Goal: Information Seeking & Learning: Learn about a topic

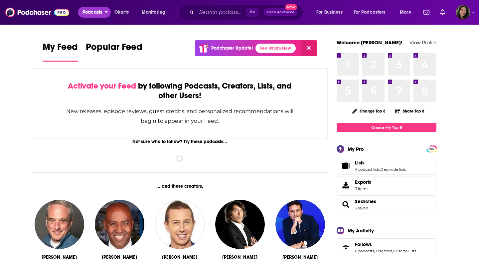
click at [102, 12] on span "Podcasts" at bounding box center [92, 12] width 20 height 9
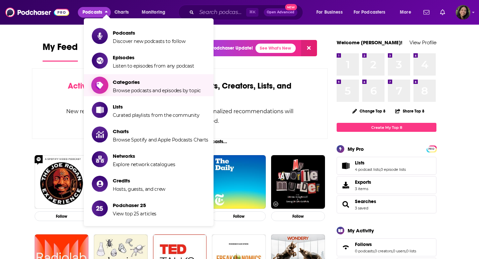
click at [113, 81] on span "Categories" at bounding box center [157, 82] width 88 height 6
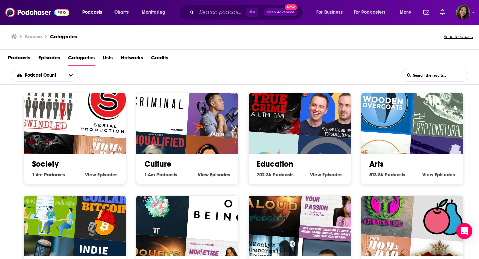
click at [420, 78] on input "List Search Input" at bounding box center [434, 75] width 67 height 12
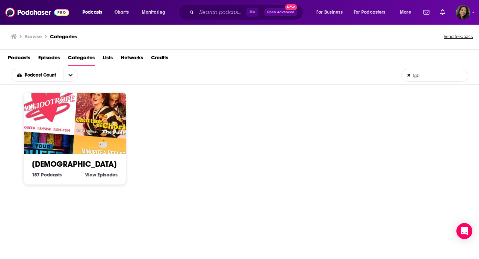
type input "lgb"
click at [102, 107] on img "Diane Chorley's Chatting With Chorley: The Podcast" at bounding box center [106, 106] width 65 height 65
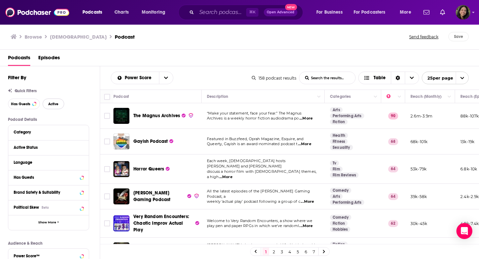
click at [53, 103] on span "Active" at bounding box center [53, 104] width 10 height 4
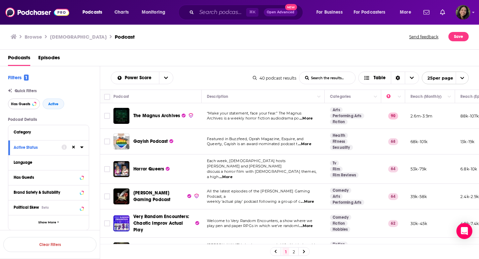
click at [31, 101] on button "Has Guests" at bounding box center [24, 103] width 32 height 11
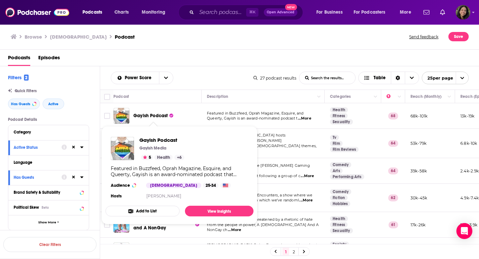
click at [148, 114] on span "Gayish Podcast" at bounding box center [150, 116] width 34 height 6
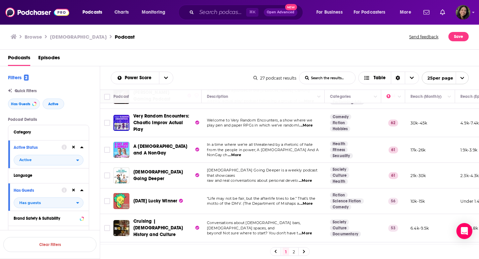
scroll to position [75, 0]
click at [241, 153] on span "...More" at bounding box center [234, 155] width 13 height 5
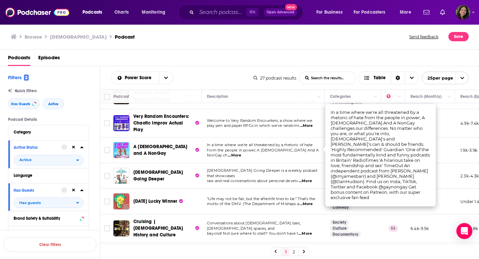
click at [287, 178] on span "raw and real conversations about personal develo" at bounding box center [252, 180] width 91 height 5
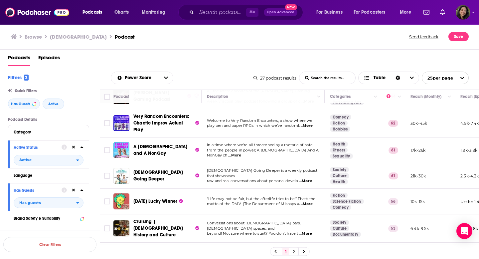
click at [308, 178] on span "...More" at bounding box center [305, 180] width 13 height 5
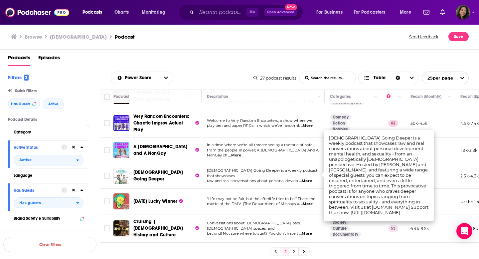
click at [308, 178] on span "...More" at bounding box center [305, 180] width 13 height 5
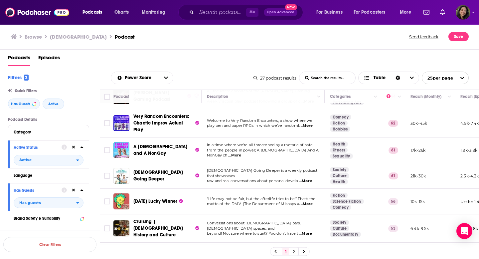
click at [310, 201] on span "...More" at bounding box center [305, 203] width 13 height 5
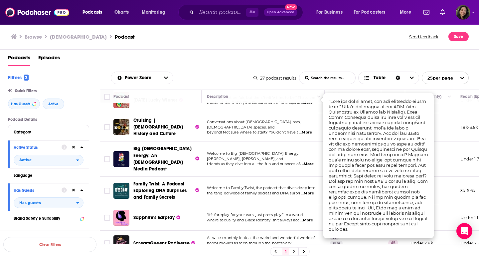
scroll to position [176, 0]
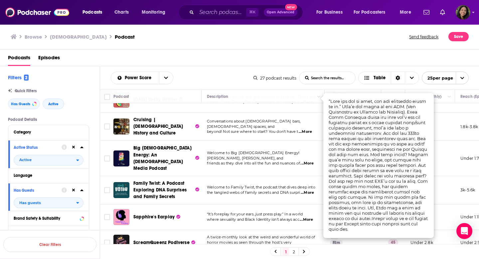
click at [308, 129] on span "...More" at bounding box center [305, 131] width 13 height 5
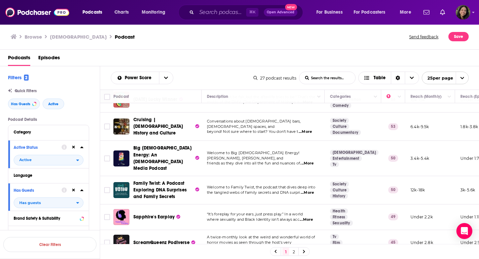
click at [308, 161] on span "...More" at bounding box center [306, 163] width 13 height 5
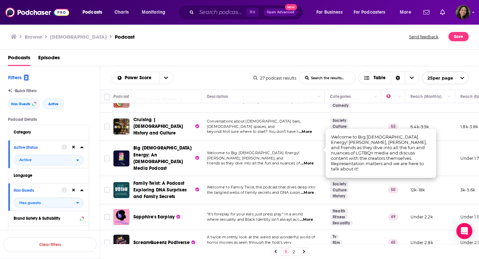
click at [308, 161] on span "...More" at bounding box center [306, 163] width 13 height 5
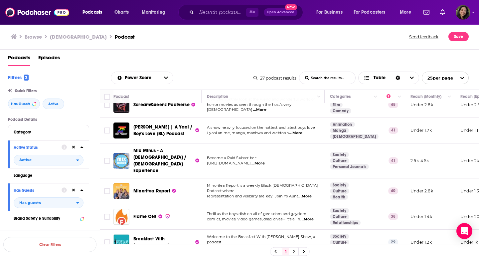
scroll to position [318, 0]
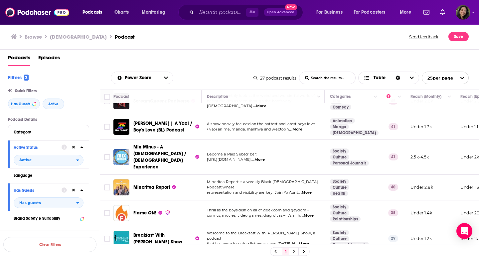
click at [308, 190] on span "...More" at bounding box center [304, 192] width 13 height 5
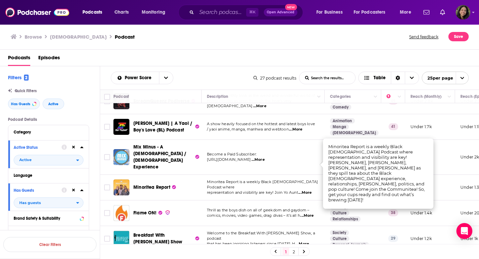
click at [307, 190] on span "...More" at bounding box center [304, 192] width 13 height 5
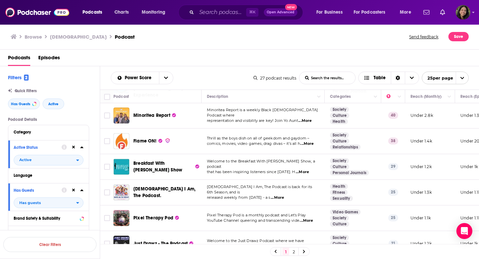
scroll to position [391, 0]
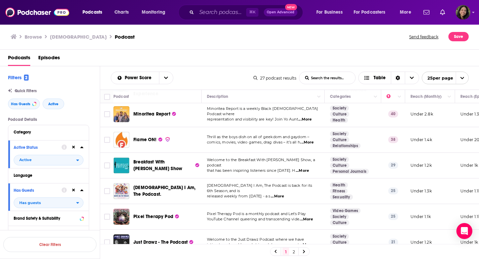
click at [309, 168] on span "...More" at bounding box center [302, 170] width 13 height 5
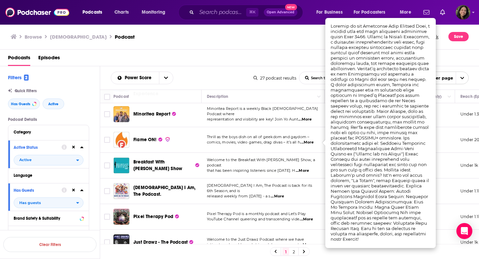
click at [309, 168] on span "...More" at bounding box center [302, 170] width 13 height 5
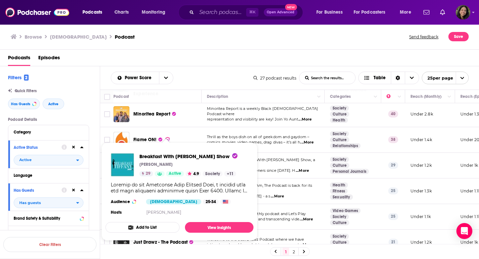
click at [283, 153] on td "Welcome to the Breakfast With [PERSON_NAME] Show, a podcast that has been inspi…" at bounding box center [263, 166] width 123 height 26
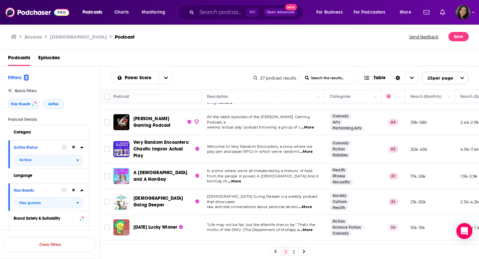
scroll to position [0, 0]
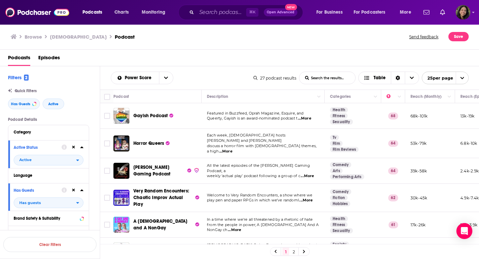
click at [58, 38] on h1 "[DEMOGRAPHIC_DATA]" at bounding box center [78, 37] width 57 height 6
click at [101, 11] on span "Podcasts" at bounding box center [92, 12] width 20 height 9
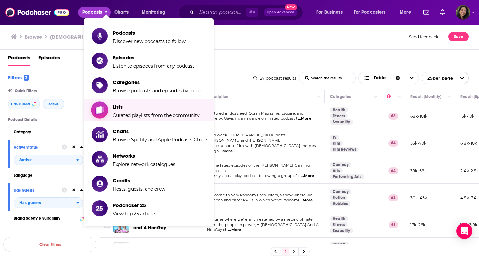
click at [121, 103] on span "Lists" at bounding box center [156, 106] width 86 height 6
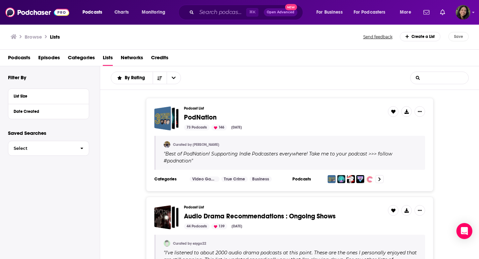
click at [433, 73] on input "List Search Input" at bounding box center [439, 78] width 58 height 12
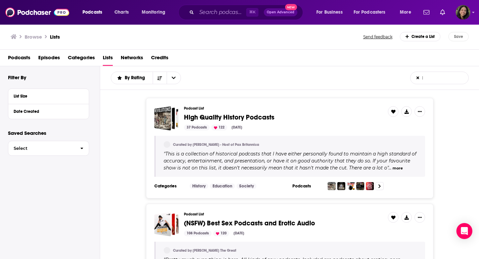
type input "[DEMOGRAPHIC_DATA]"
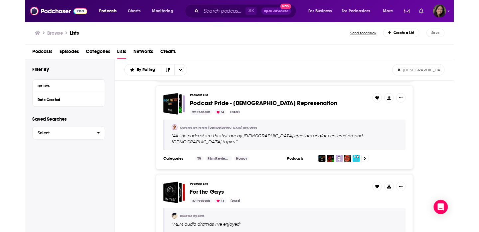
scroll to position [305, 0]
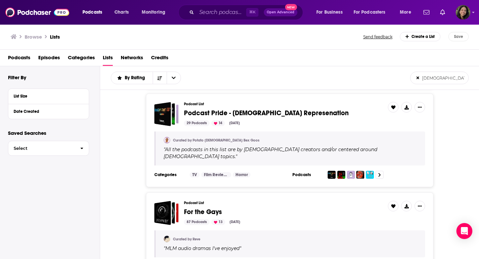
click at [290, 109] on span "Podcast Pride - [DEMOGRAPHIC_DATA] Represenation" at bounding box center [266, 113] width 165 height 8
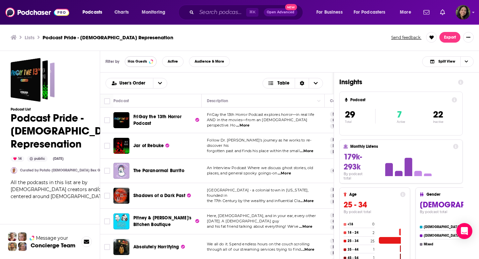
click at [145, 63] on span "Has Guests" at bounding box center [137, 62] width 19 height 4
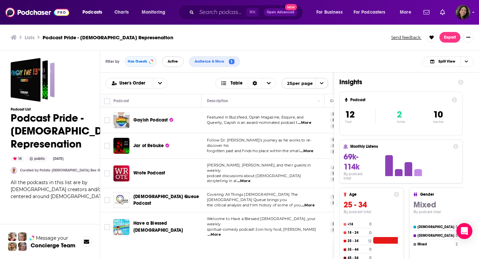
click at [165, 62] on button "Active" at bounding box center [173, 61] width 22 height 11
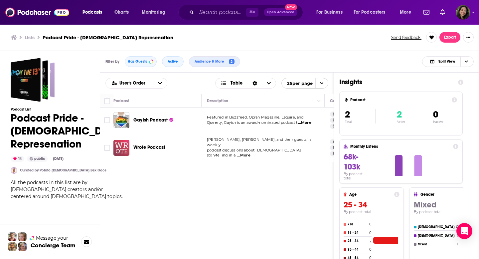
click at [123, 145] on div "Podcasts Charts Monitoring ⌘ K Open Advanced New For Business For Podcasters Mo…" at bounding box center [239, 129] width 479 height 259
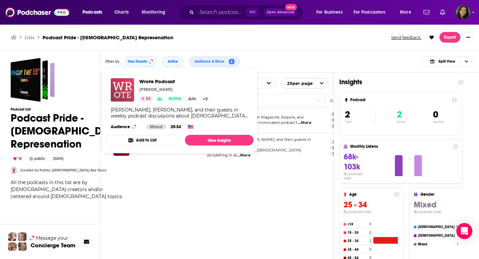
click at [127, 81] on img "Wrote Podcast" at bounding box center [122, 89] width 23 height 23
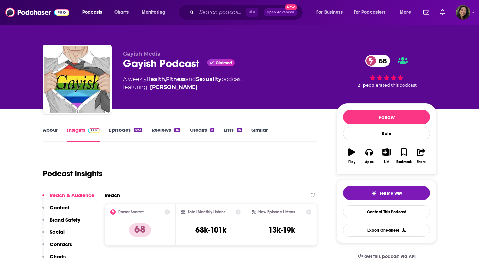
click at [53, 128] on link "About" at bounding box center [50, 134] width 15 height 15
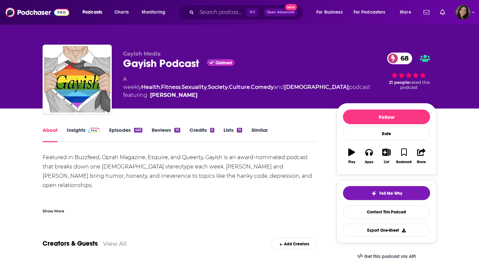
click at [52, 209] on div "Show More" at bounding box center [54, 210] width 22 height 6
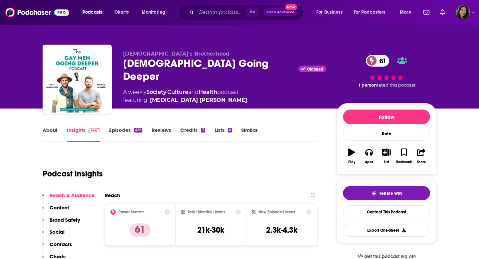
click at [50, 129] on link "About" at bounding box center [50, 134] width 15 height 15
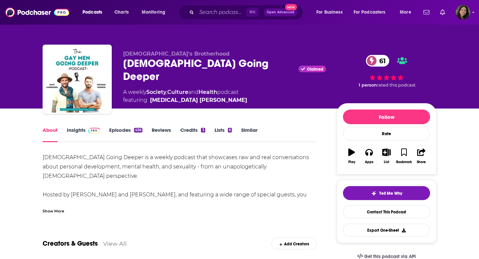
click at [115, 133] on link "Episodes 456" at bounding box center [125, 134] width 33 height 15
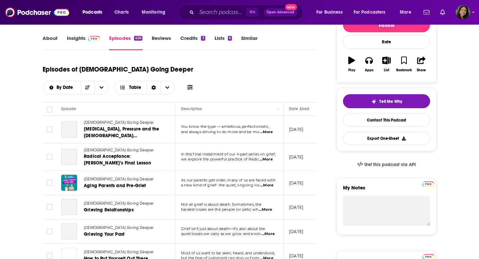
scroll to position [114, 0]
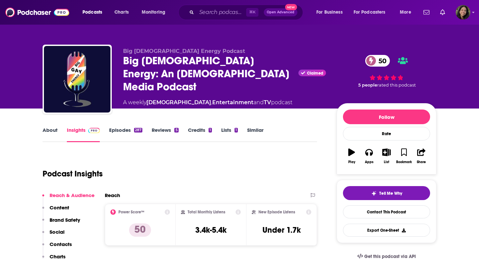
click at [44, 134] on link "About" at bounding box center [50, 134] width 15 height 15
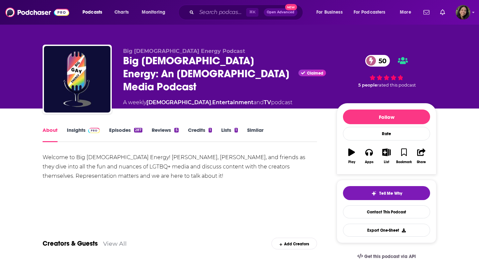
click at [118, 132] on link "Episodes 287" at bounding box center [125, 134] width 33 height 15
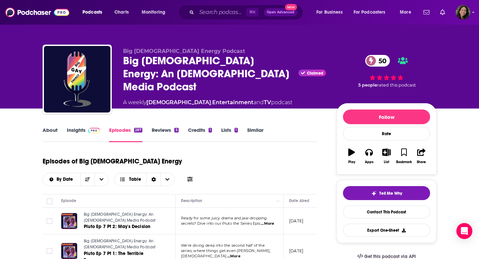
click at [270, 221] on span "...More" at bounding box center [267, 223] width 13 height 5
